Goal: Communication & Community: Answer question/provide support

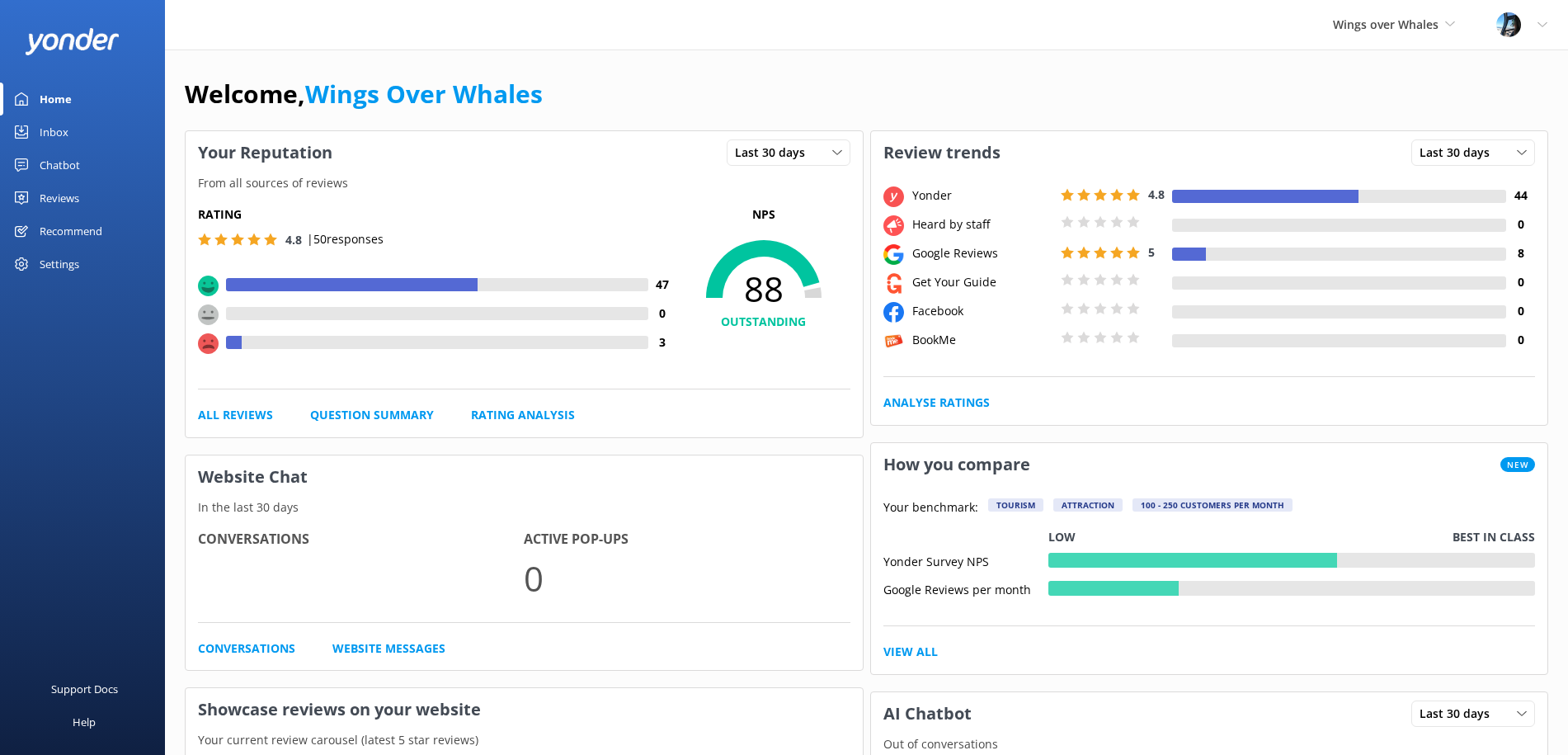
click at [67, 192] on div "Reviews" at bounding box center [59, 197] width 40 height 33
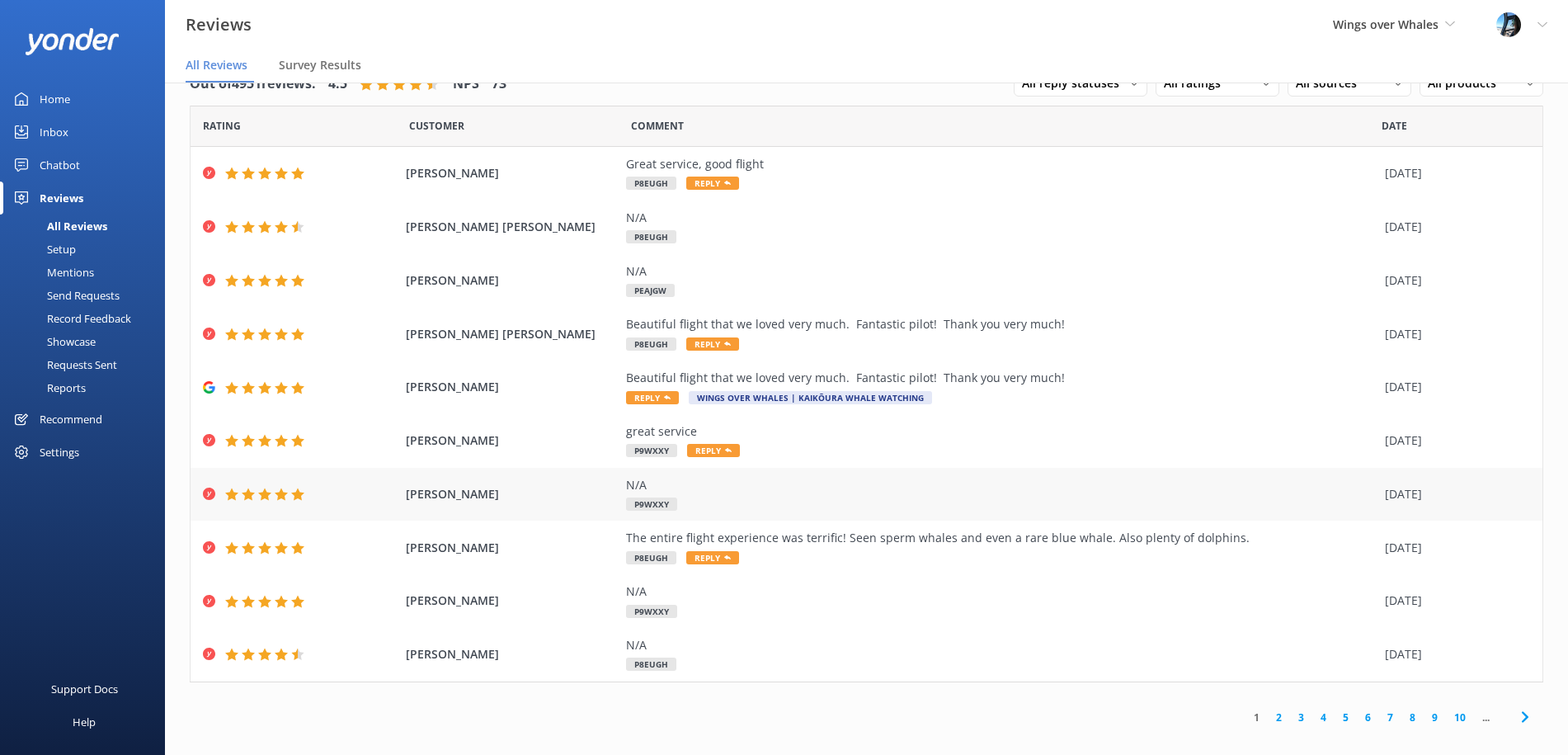
scroll to position [33, 0]
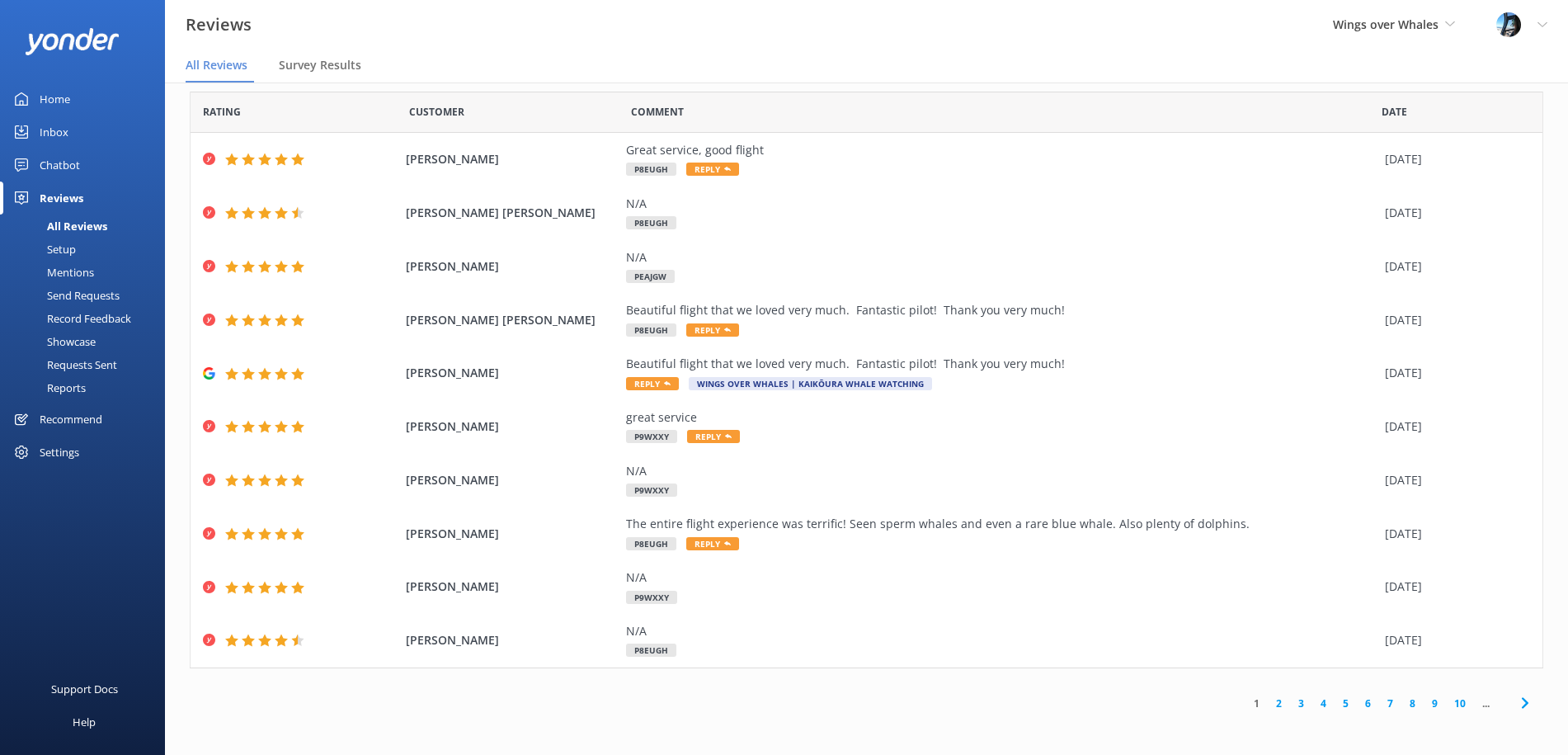
click at [1280, 704] on link "2" at bounding box center [1279, 703] width 22 height 16
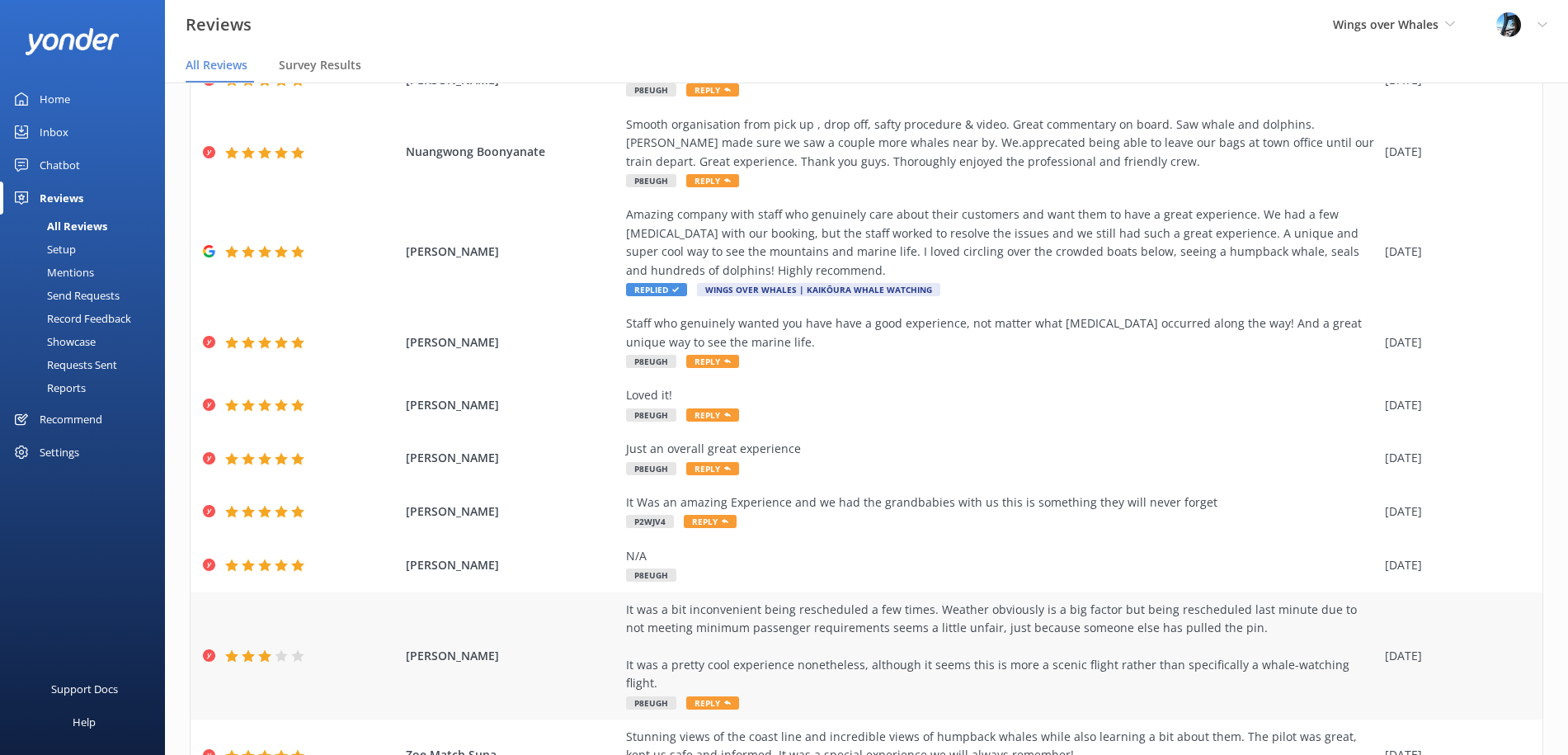
scroll to position [202, 0]
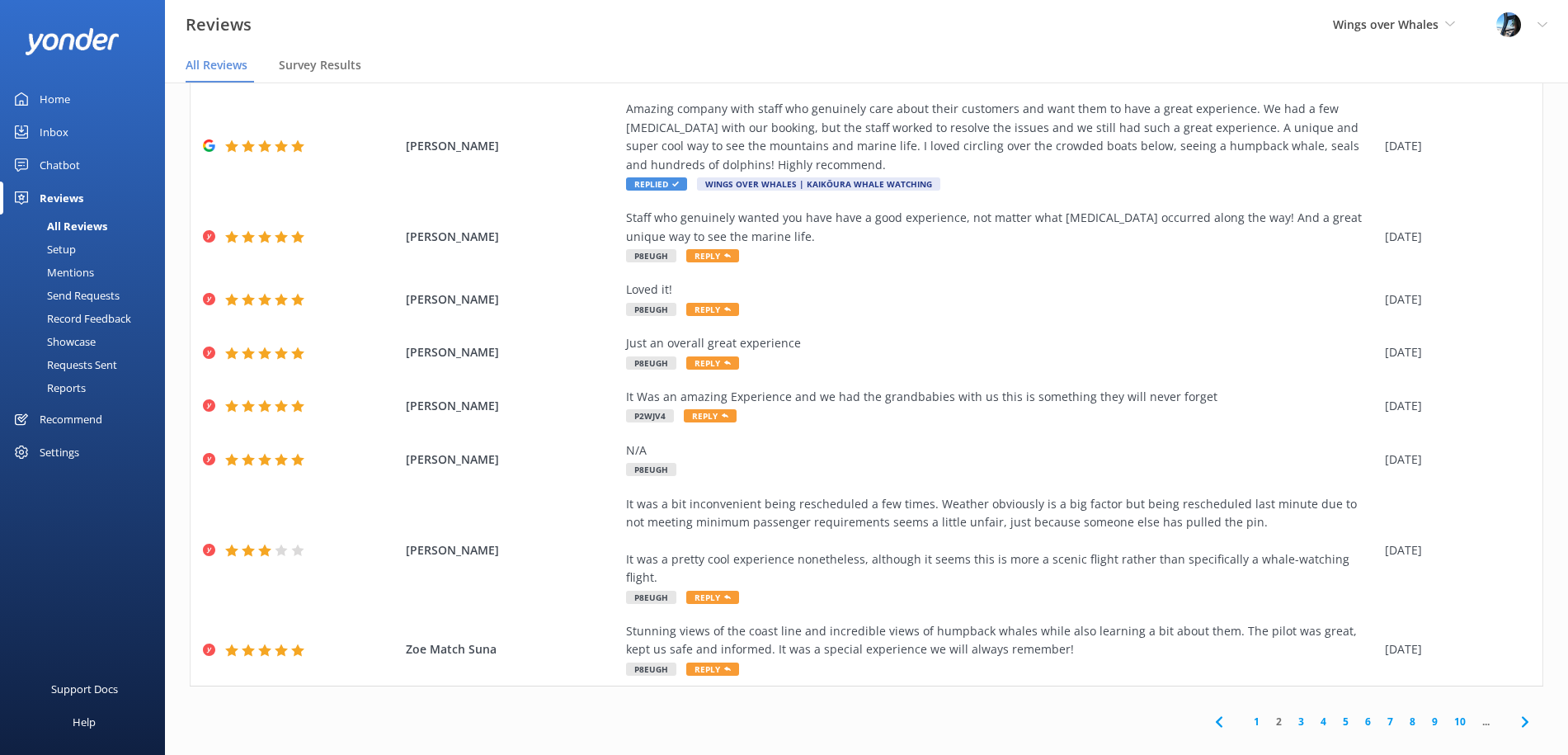
click at [1254, 714] on link "1" at bounding box center [1256, 721] width 22 height 16
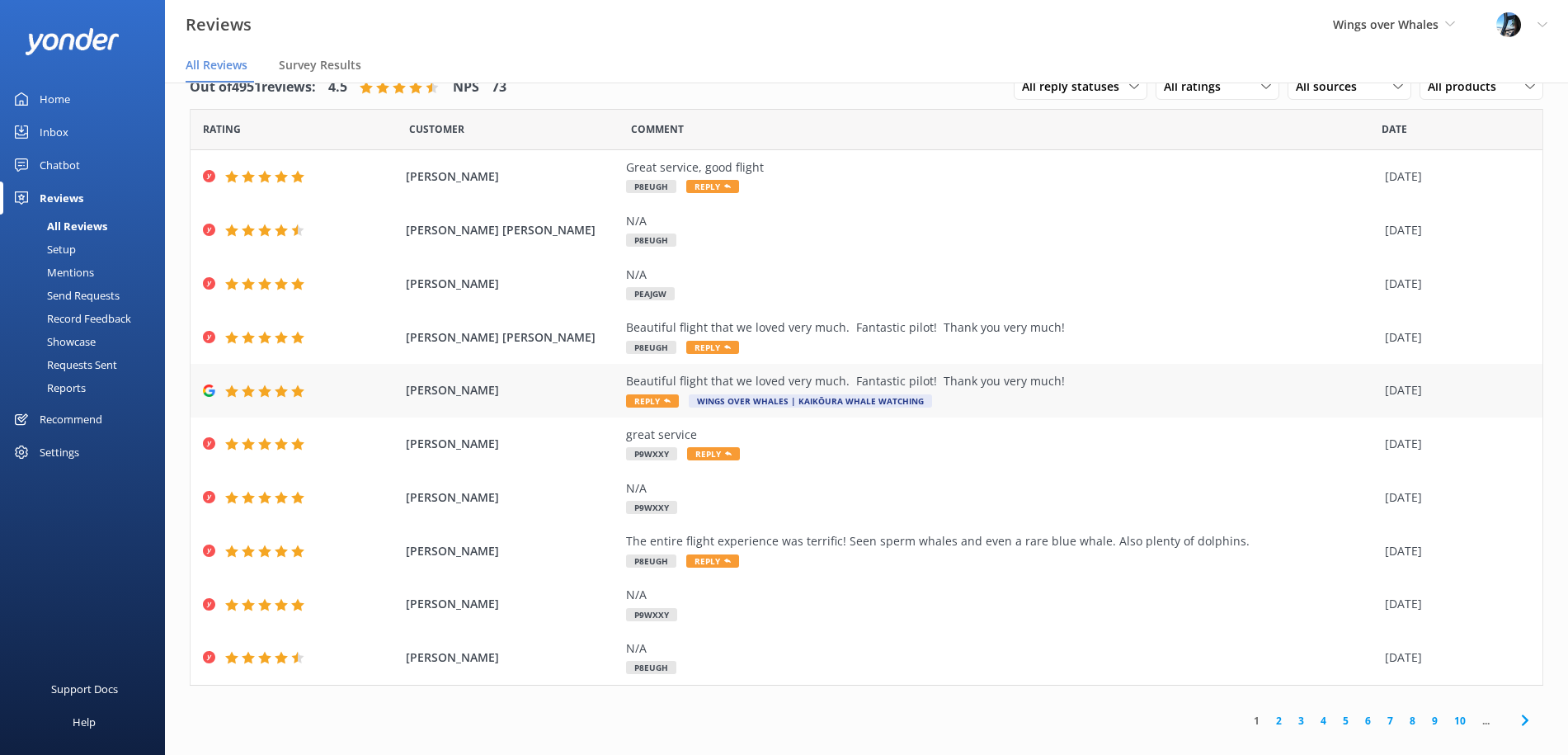
click at [838, 389] on div "Beautiful flight that we loved very much. Fantastic pilot! Thank you very much!" at bounding box center [1001, 381] width 751 height 19
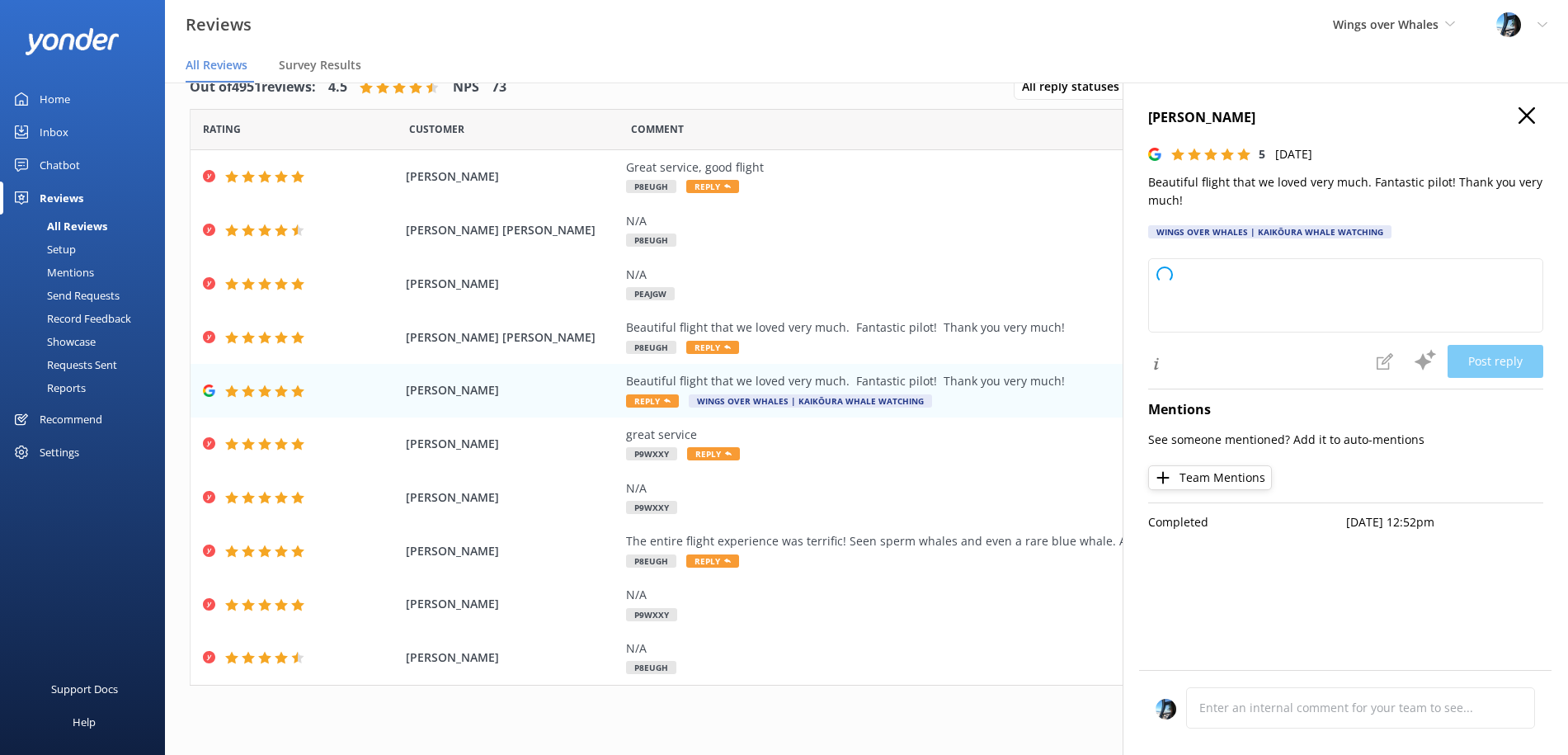
type textarea "Thank you so much for your wonderful feedback! We're delighted to hear you enjo…"
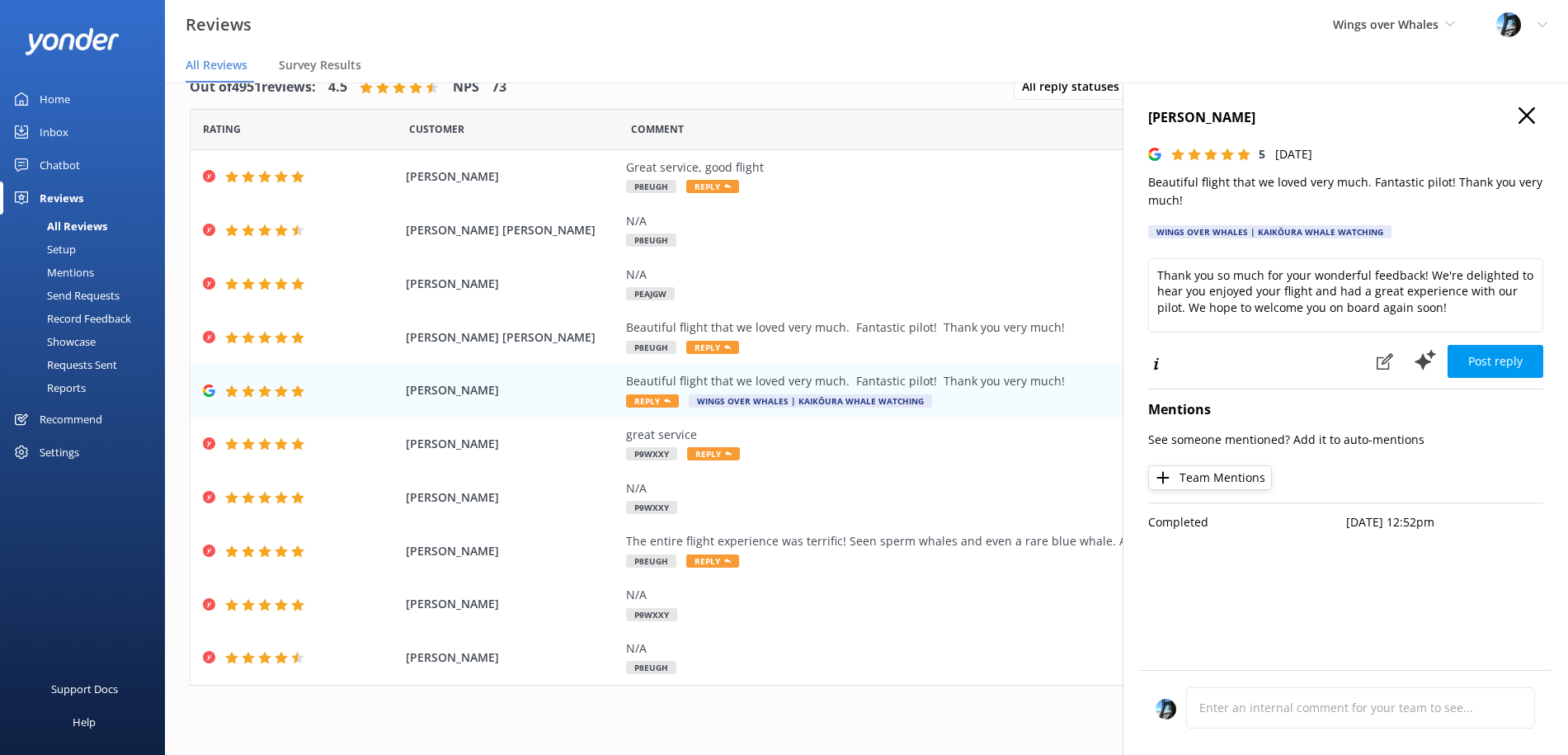
click at [1517, 113] on div "[PERSON_NAME] 5 [DATE] Beautiful flight that we loved very much. Fantastic pilo…" at bounding box center [1345, 460] width 445 height 755
click at [1526, 113] on icon "button" at bounding box center [1527, 116] width 17 height 17
